Goal: Transaction & Acquisition: Purchase product/service

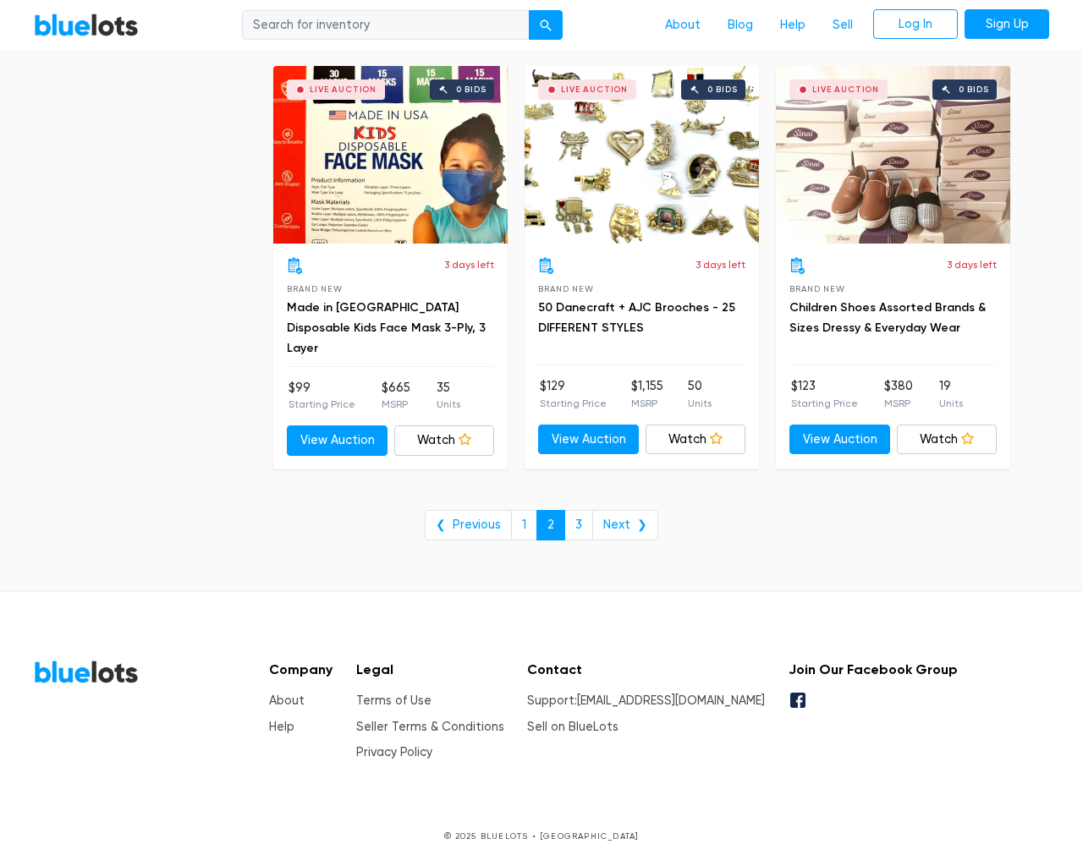
scroll to position [6825, 0]
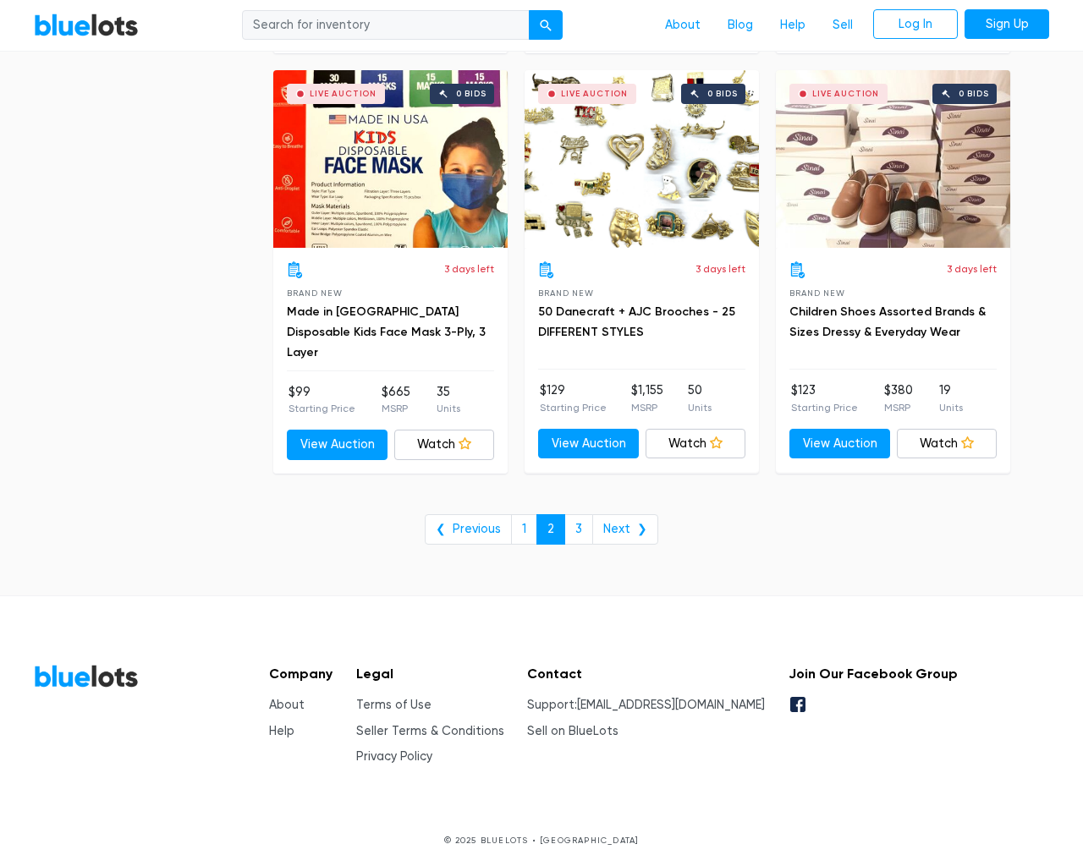
type input "the"
type input "e"
checkbox New"] "false"
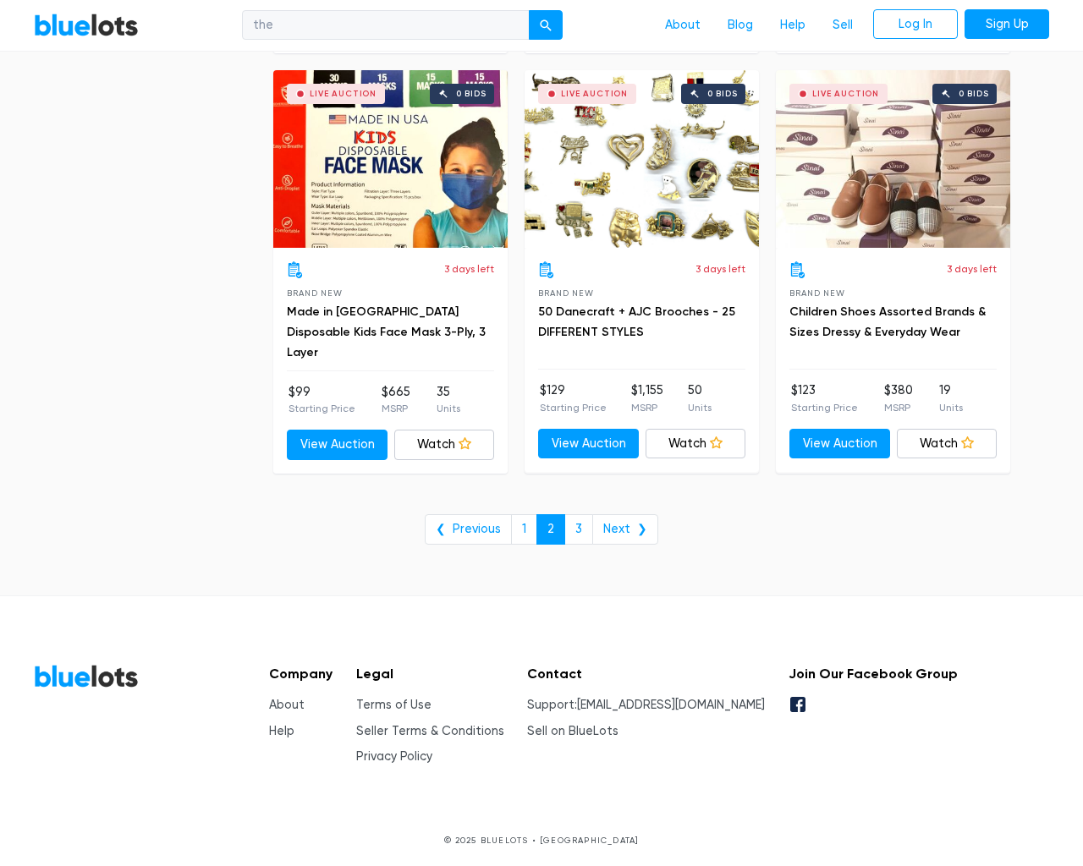
type input "e"
checkbox Pulls"] "false"
checkbox input "false"
checkbox Accessories"] "false"
checkbox Beauty"] "false"
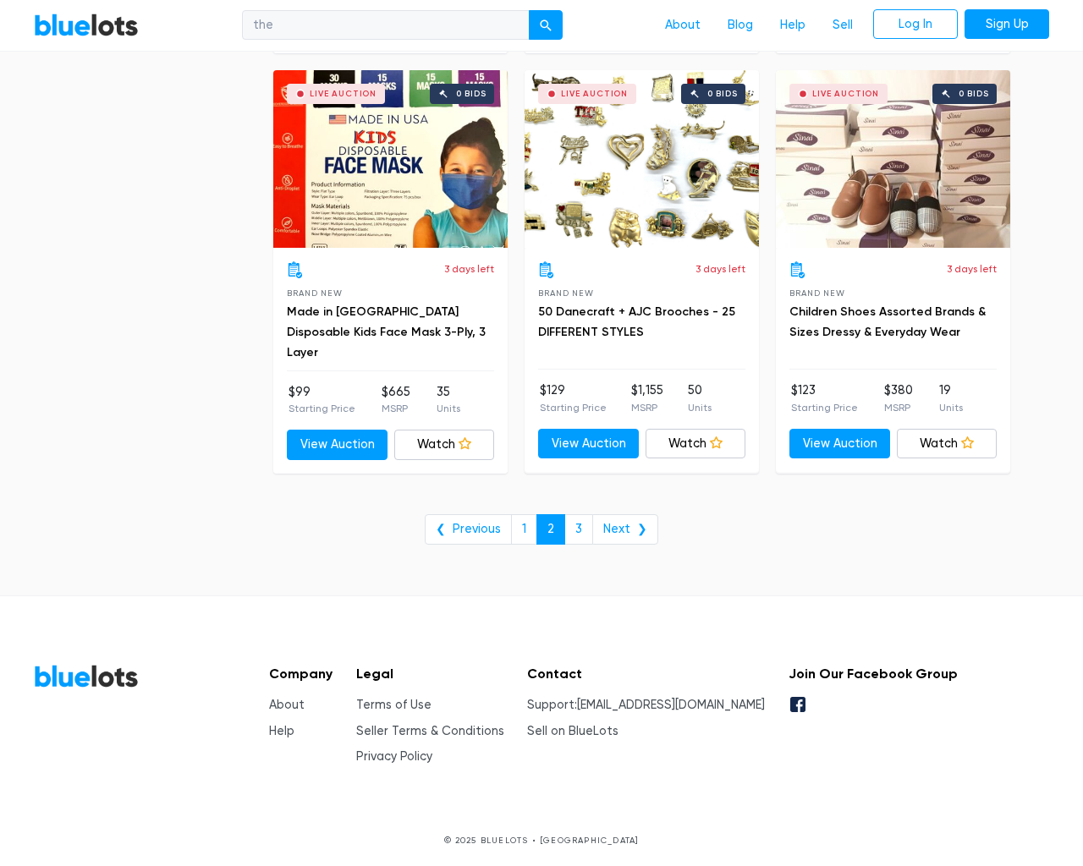
checkbox input "false"
checkbox Merchandise"] "false"
checkbox Garden"] "false"
checkbox Baby"] "false"
checkbox Industrial"] "false"
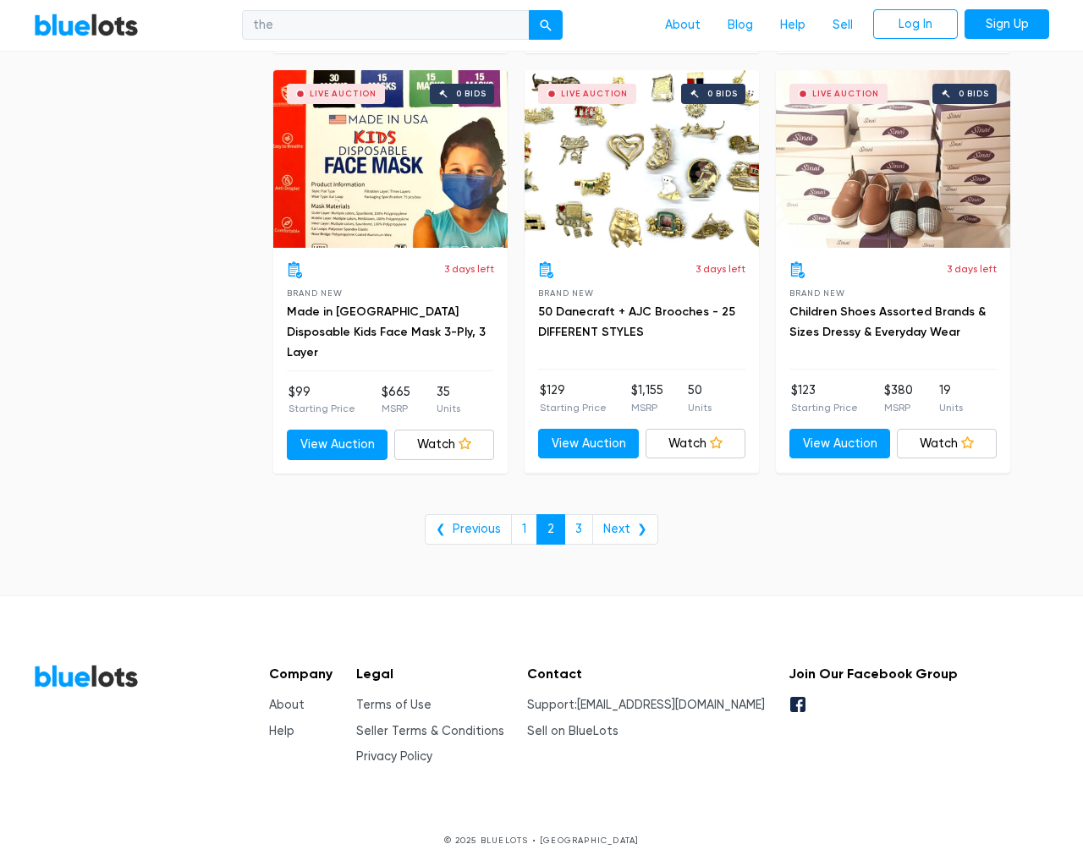
checkbox input "false"
type input "e"
select select "10000"
select select "50000"
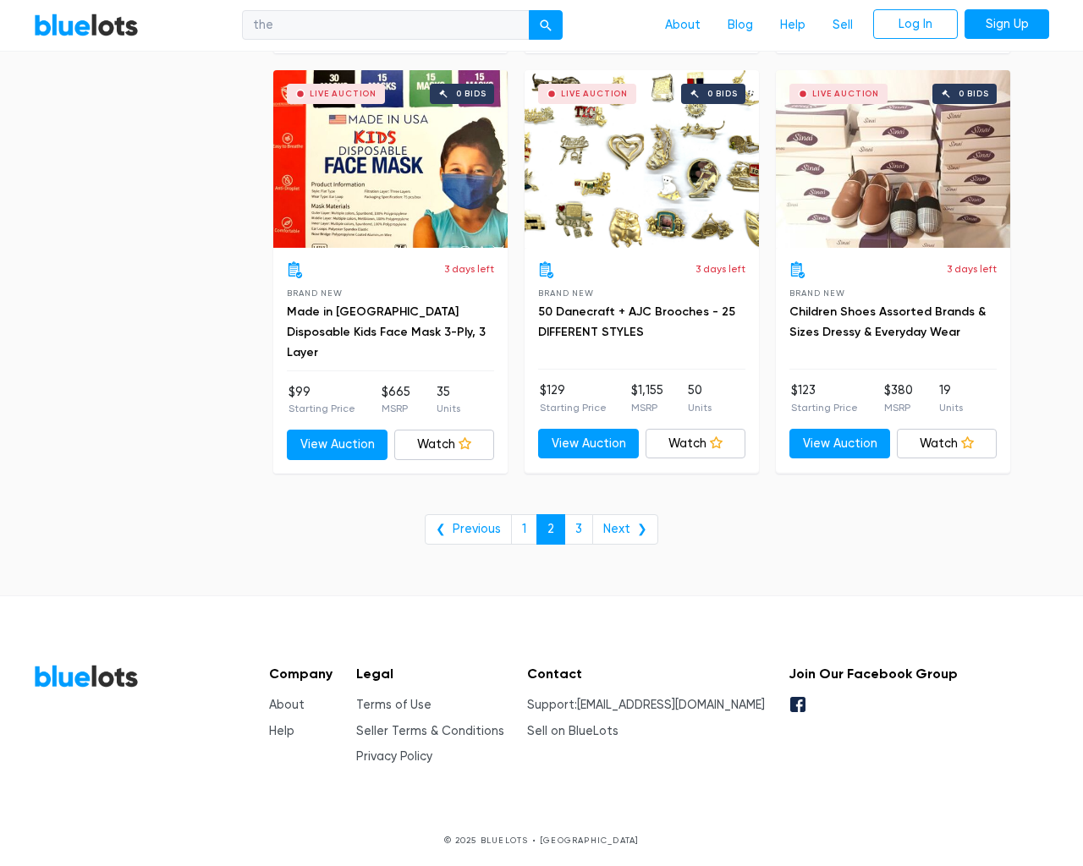
select select "50000"
select select "ending_soonest"
select select "50000"
select select "highest_price"
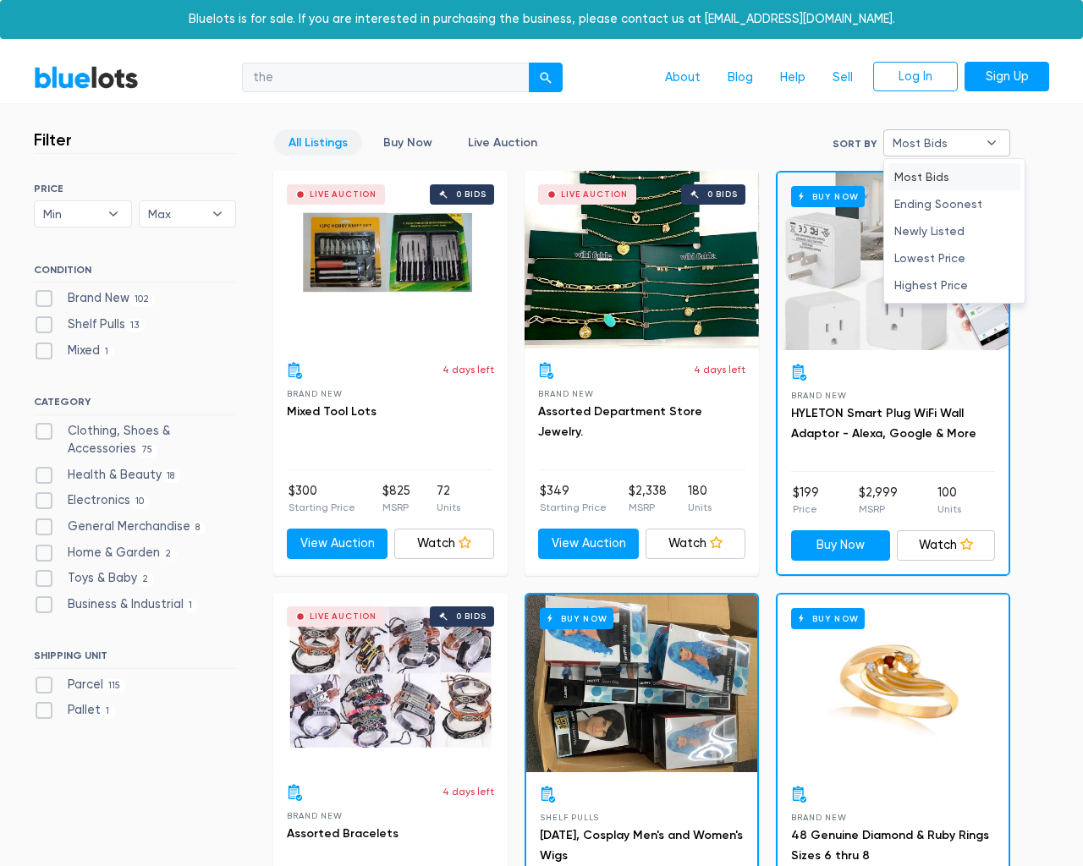
type input "e"
checkbox New"] "false"
checkbox Pulls"] "false"
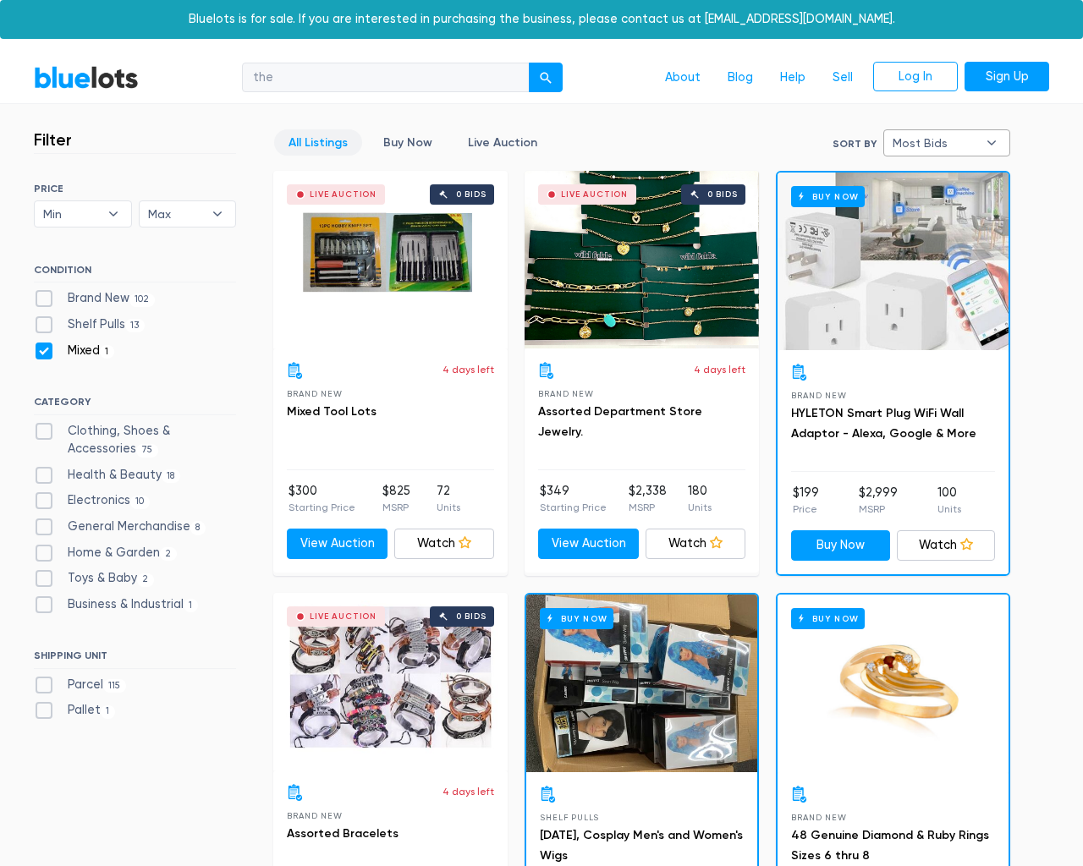
checkbox input "false"
checkbox Accessories"] "false"
checkbox Beauty"] "false"
checkbox input "false"
checkbox Merchandise"] "false"
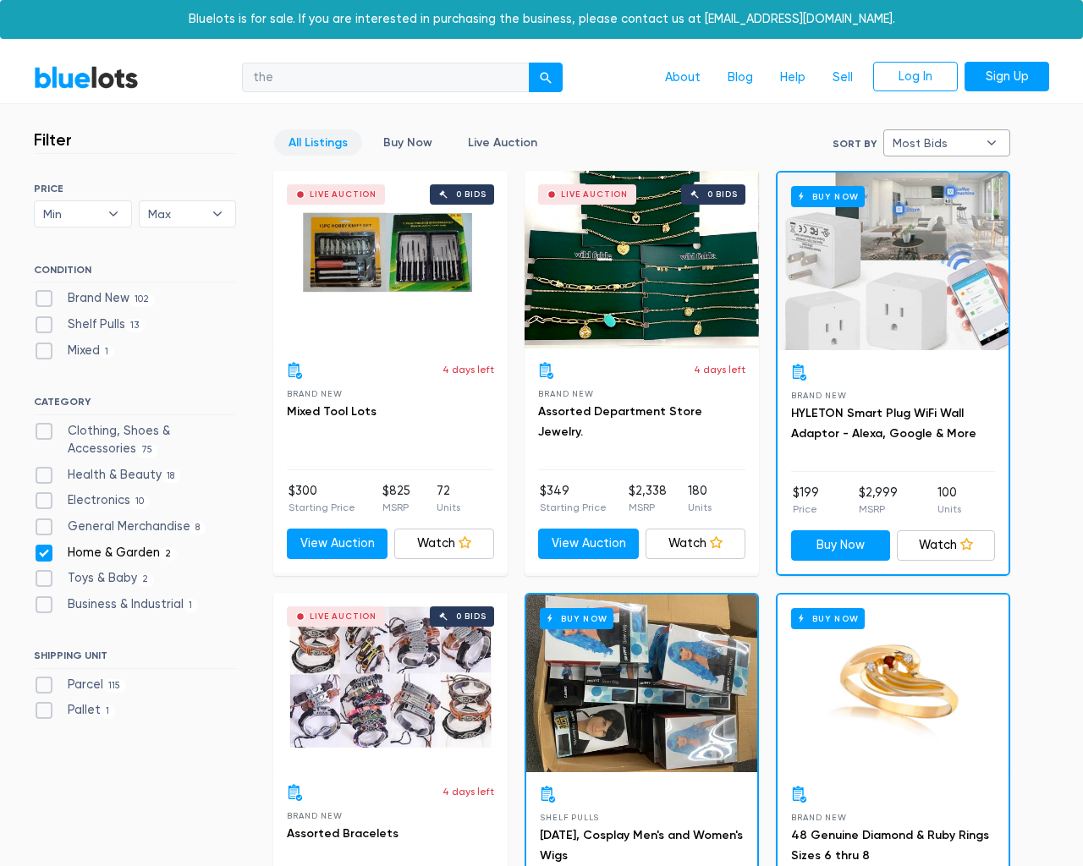
checkbox Garden"] "false"
checkbox Baby"] "false"
checkbox Industrial"] "false"
checkbox input "false"
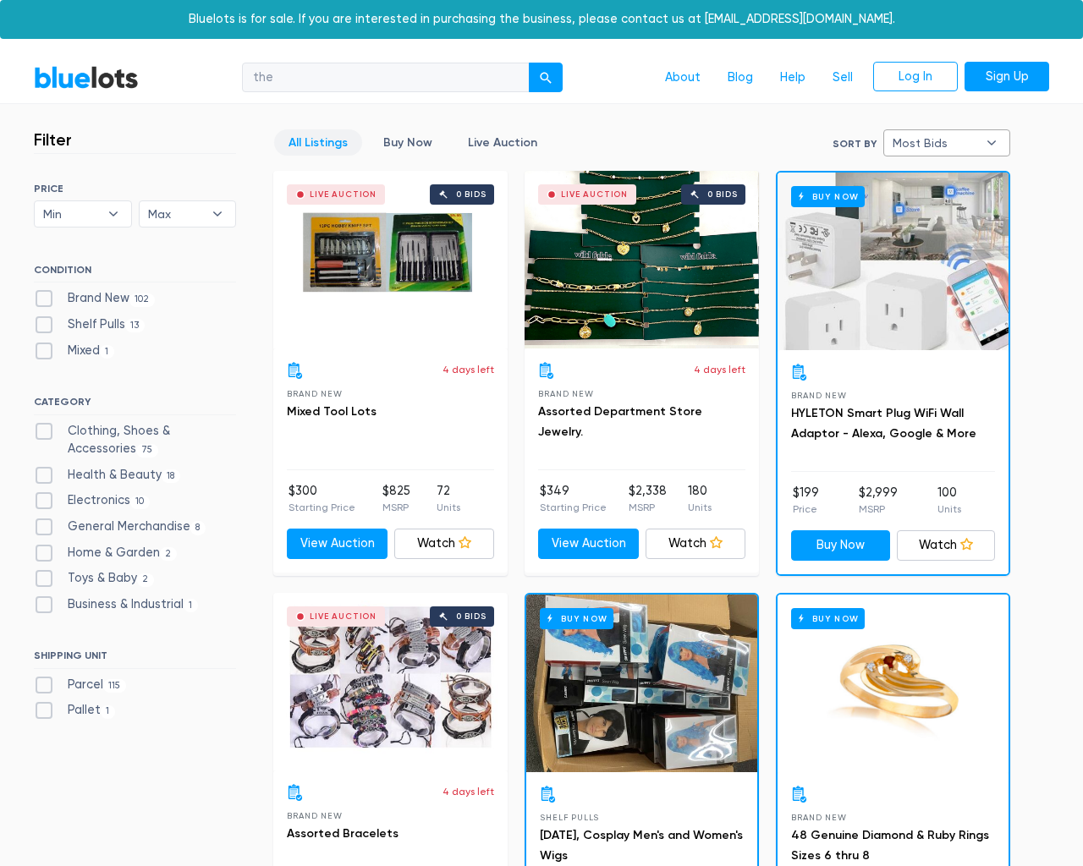
type input "e"
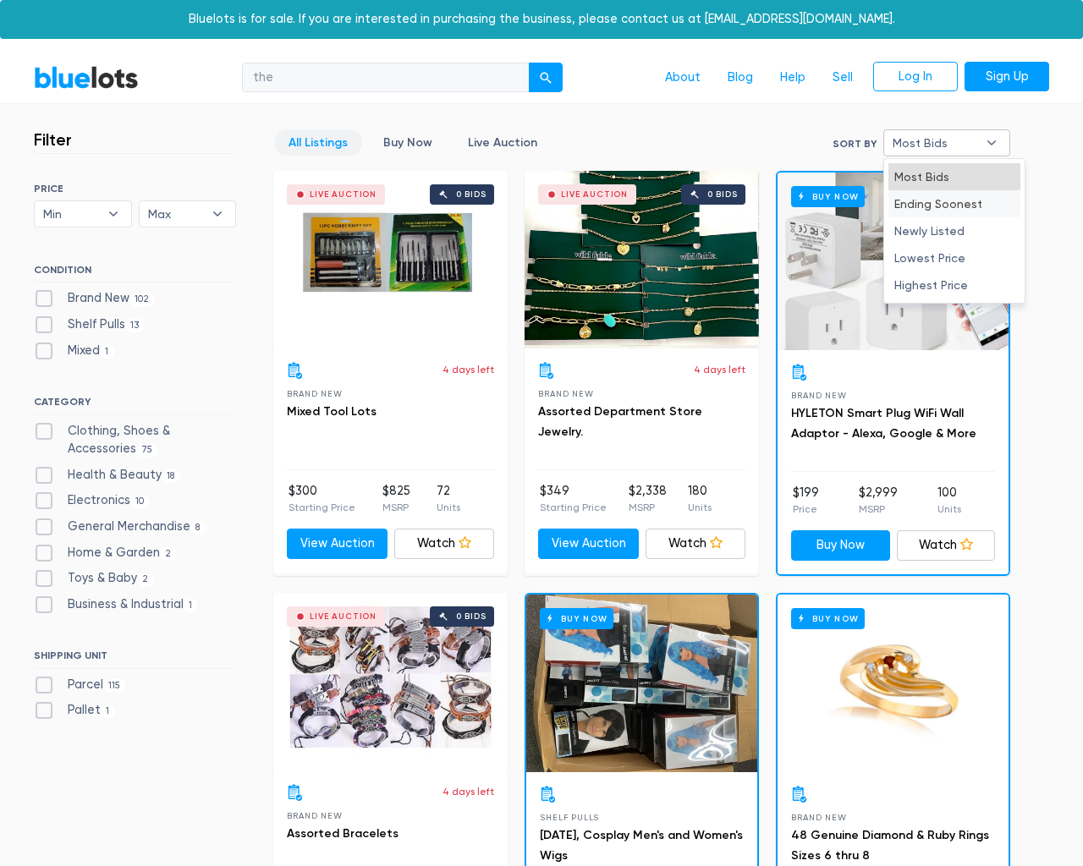
select select "most_bids"
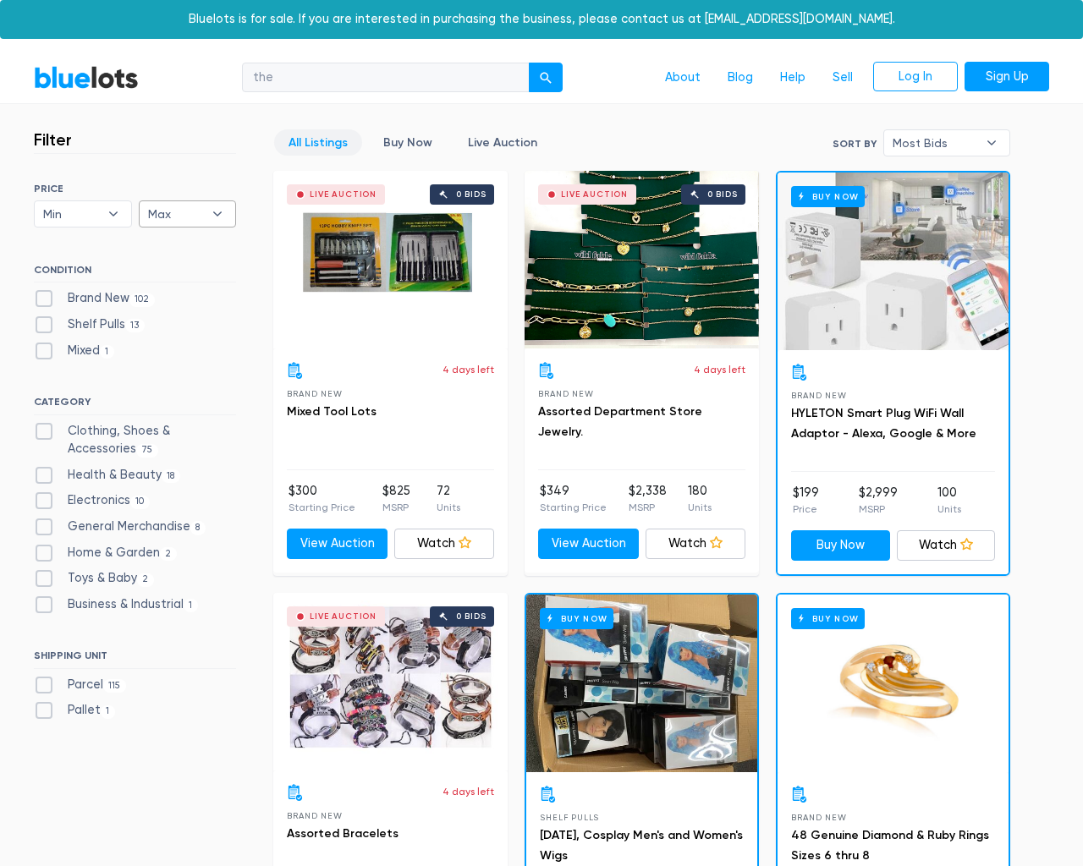
type input "e"
checkbox New"] "false"
checkbox Pulls"] "false"
checkbox input "false"
checkbox Accessories"] "false"
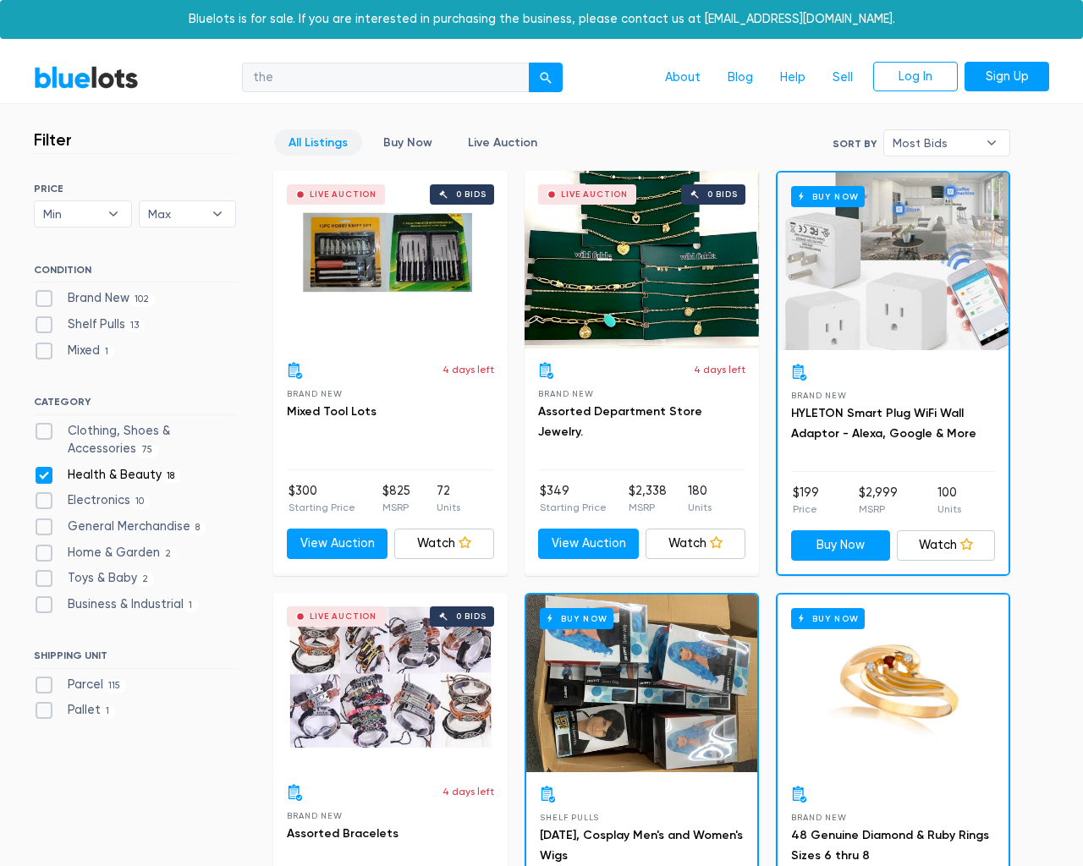
checkbox Beauty"] "false"
checkbox input "false"
checkbox Merchandise"] "false"
checkbox Garden"] "false"
checkbox Baby"] "false"
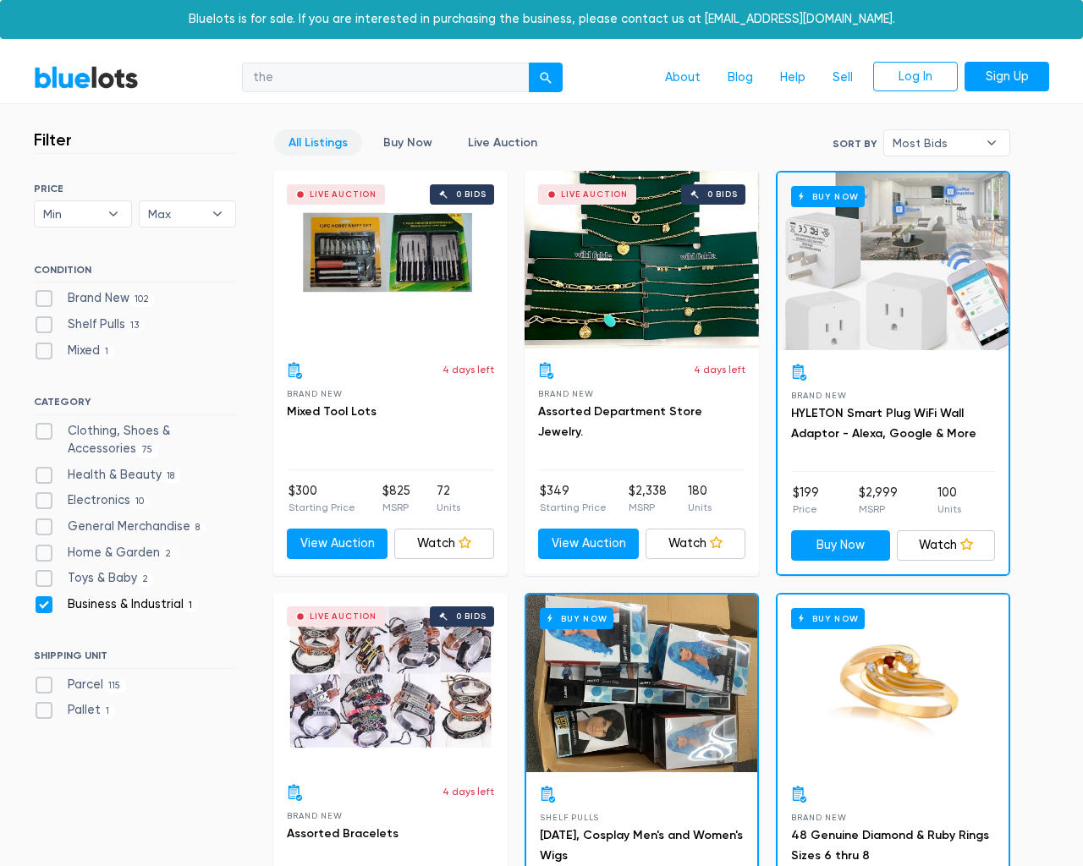
checkbox Industrial"] "false"
checkbox input "false"
type input "e"
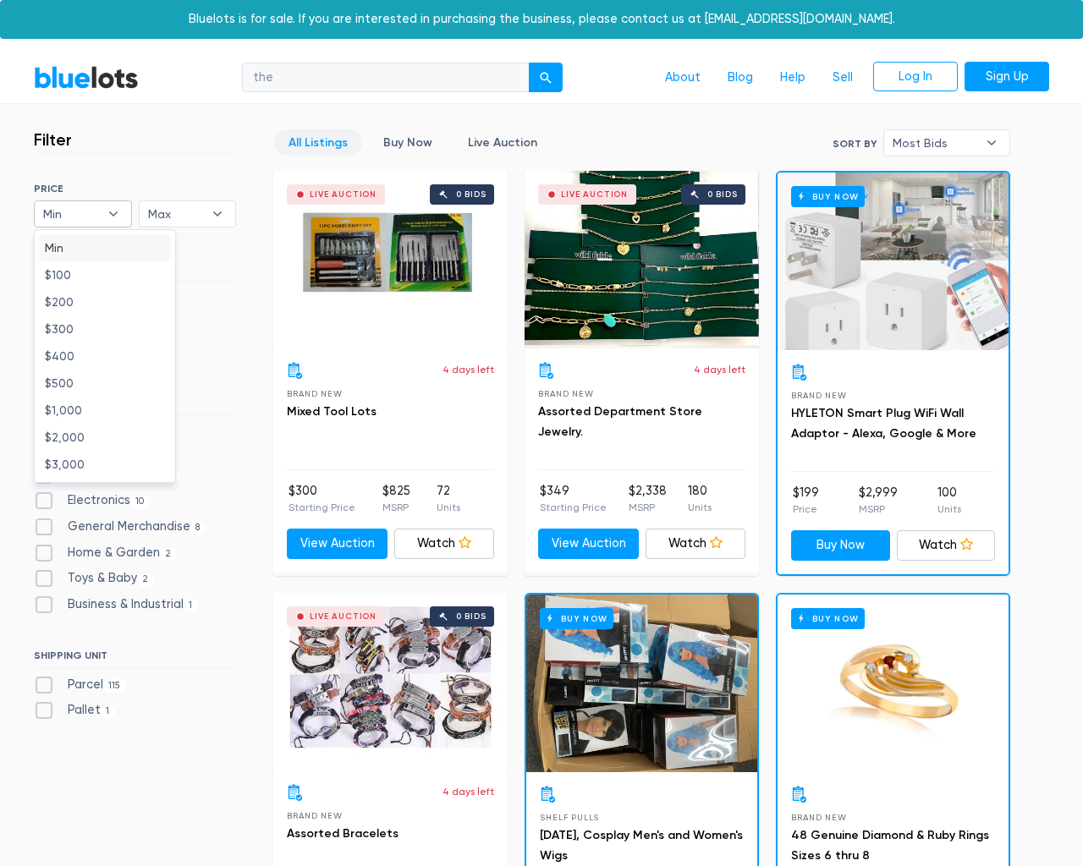
type input "e"
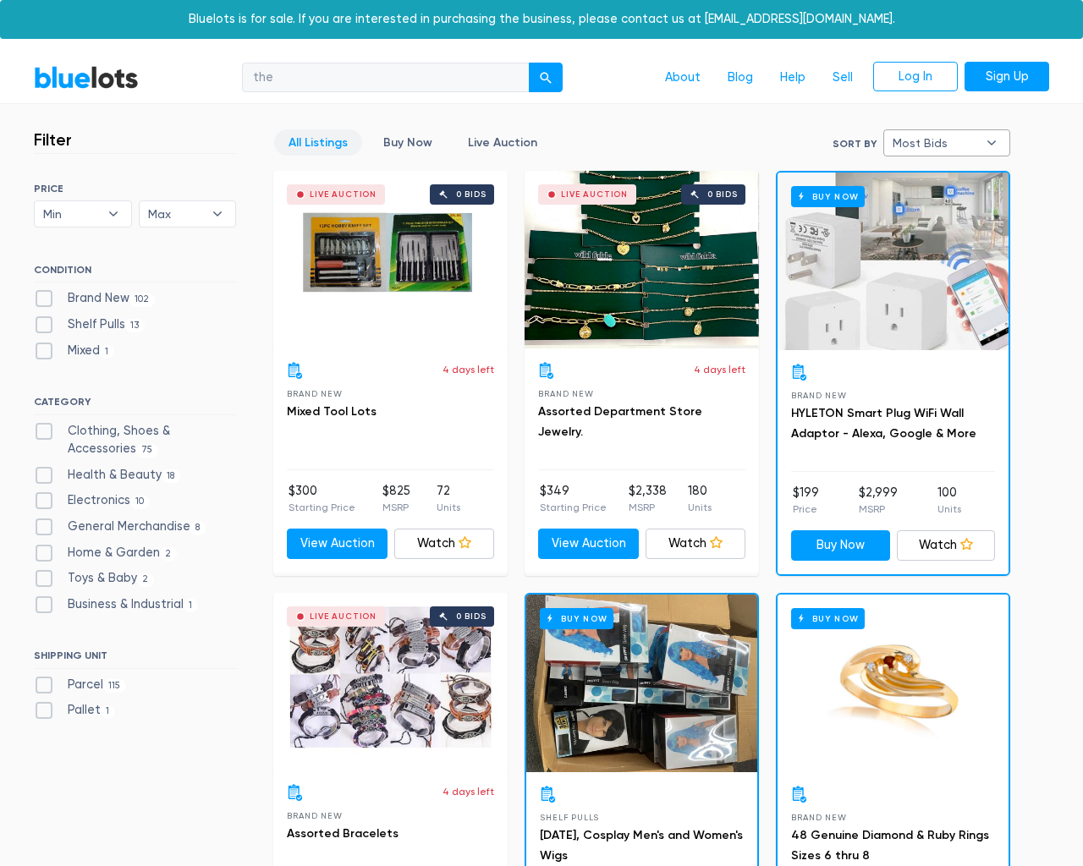
select select
select select "most_bids"
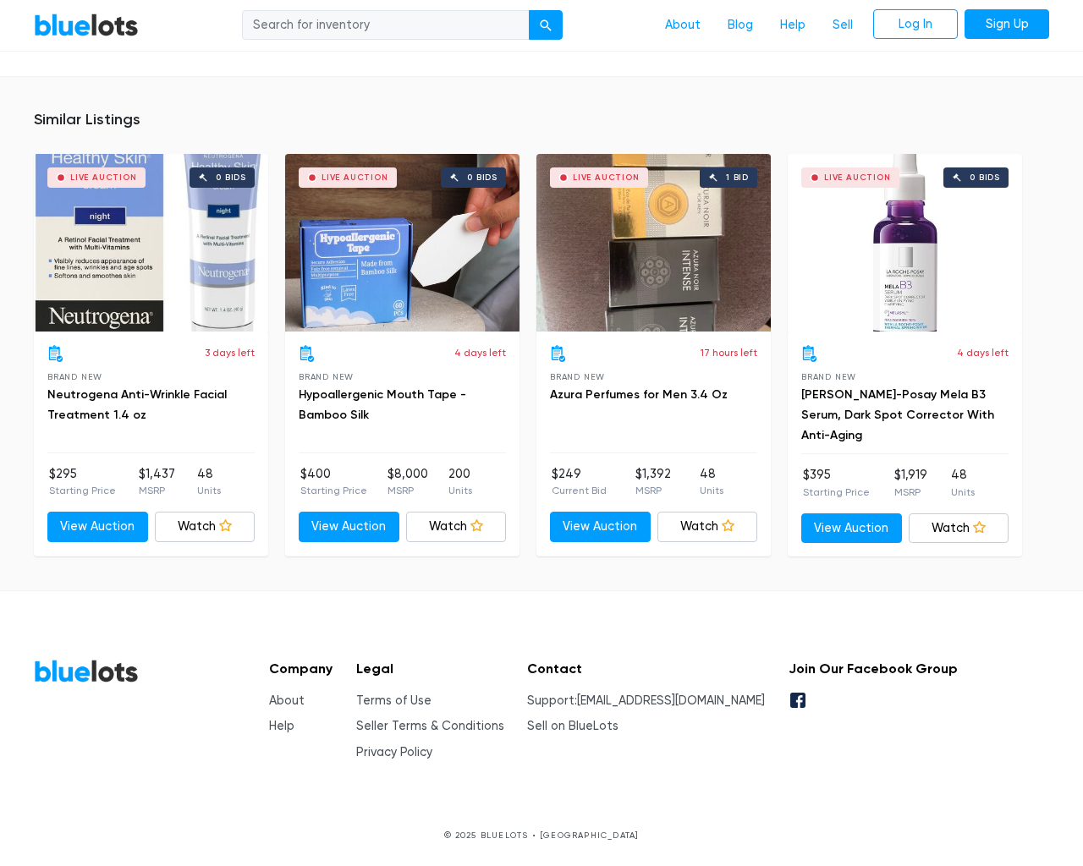
scroll to position [1108, 0]
type input "the"
